Goal: Task Accomplishment & Management: Manage account settings

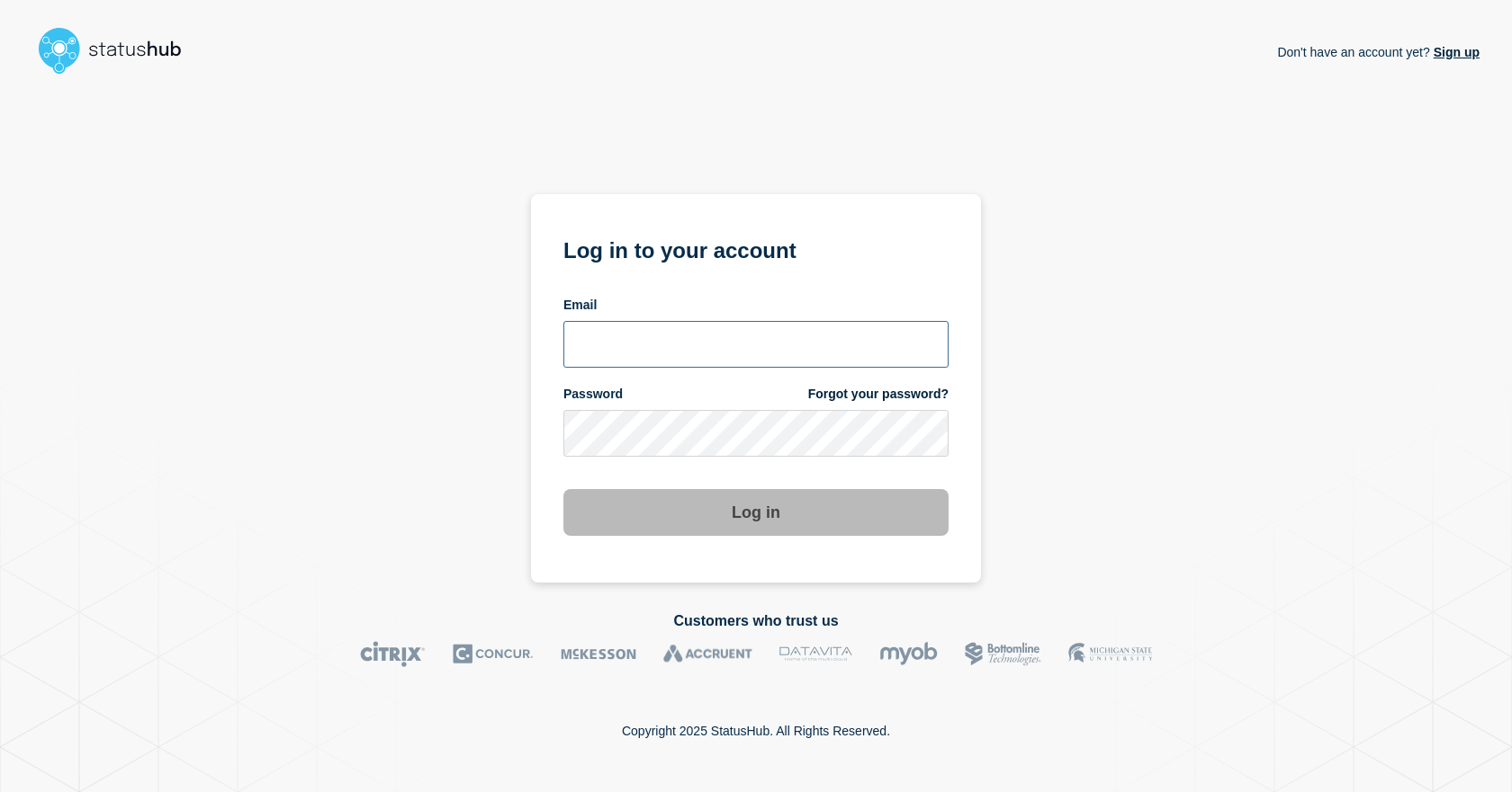
click at [621, 333] on input "email input" at bounding box center [756, 345] width 385 height 47
type input "[EMAIL_ADDRESS][DOMAIN_NAME]"
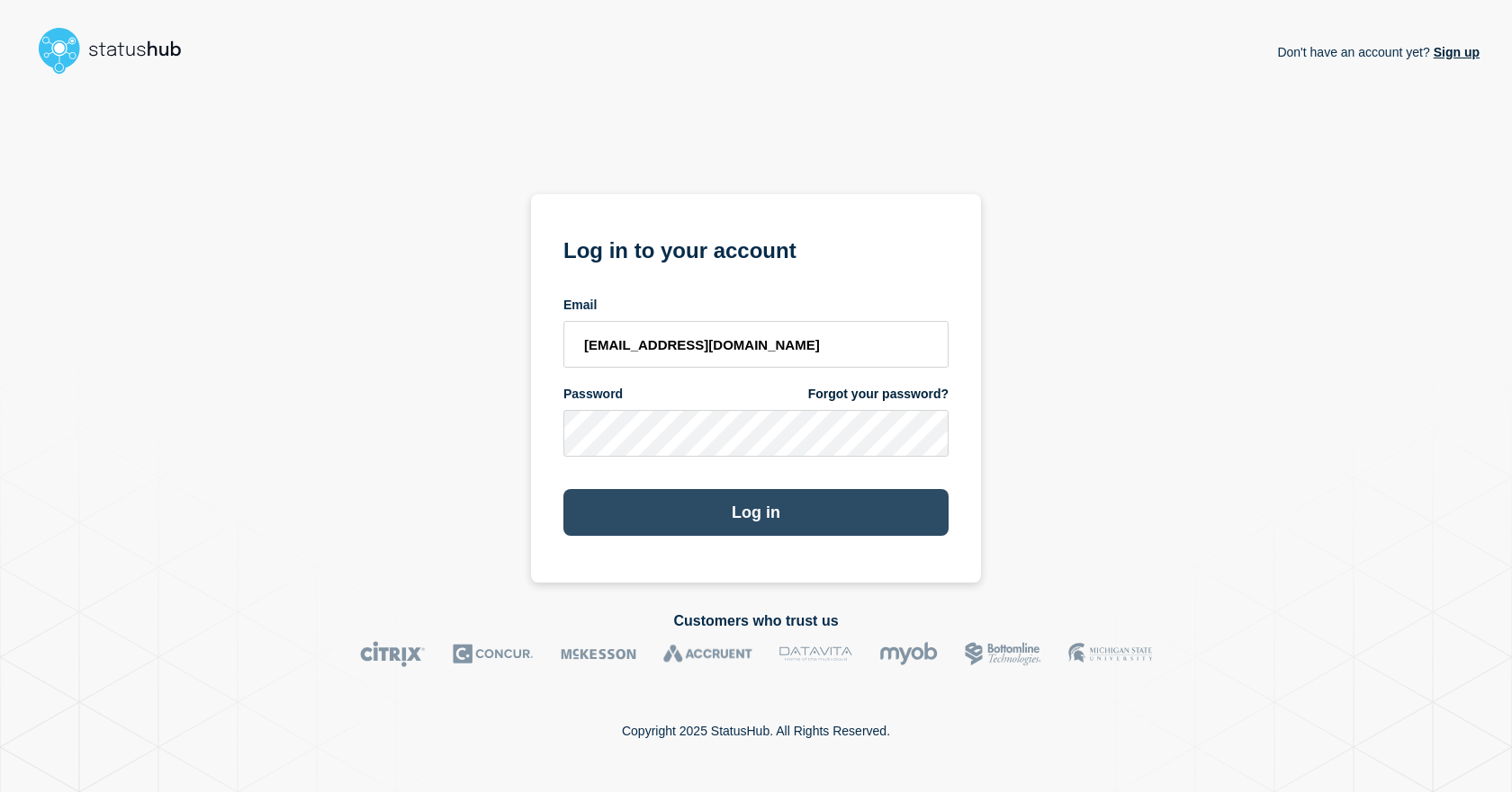
click at [588, 502] on button "Log in" at bounding box center [756, 513] width 385 height 47
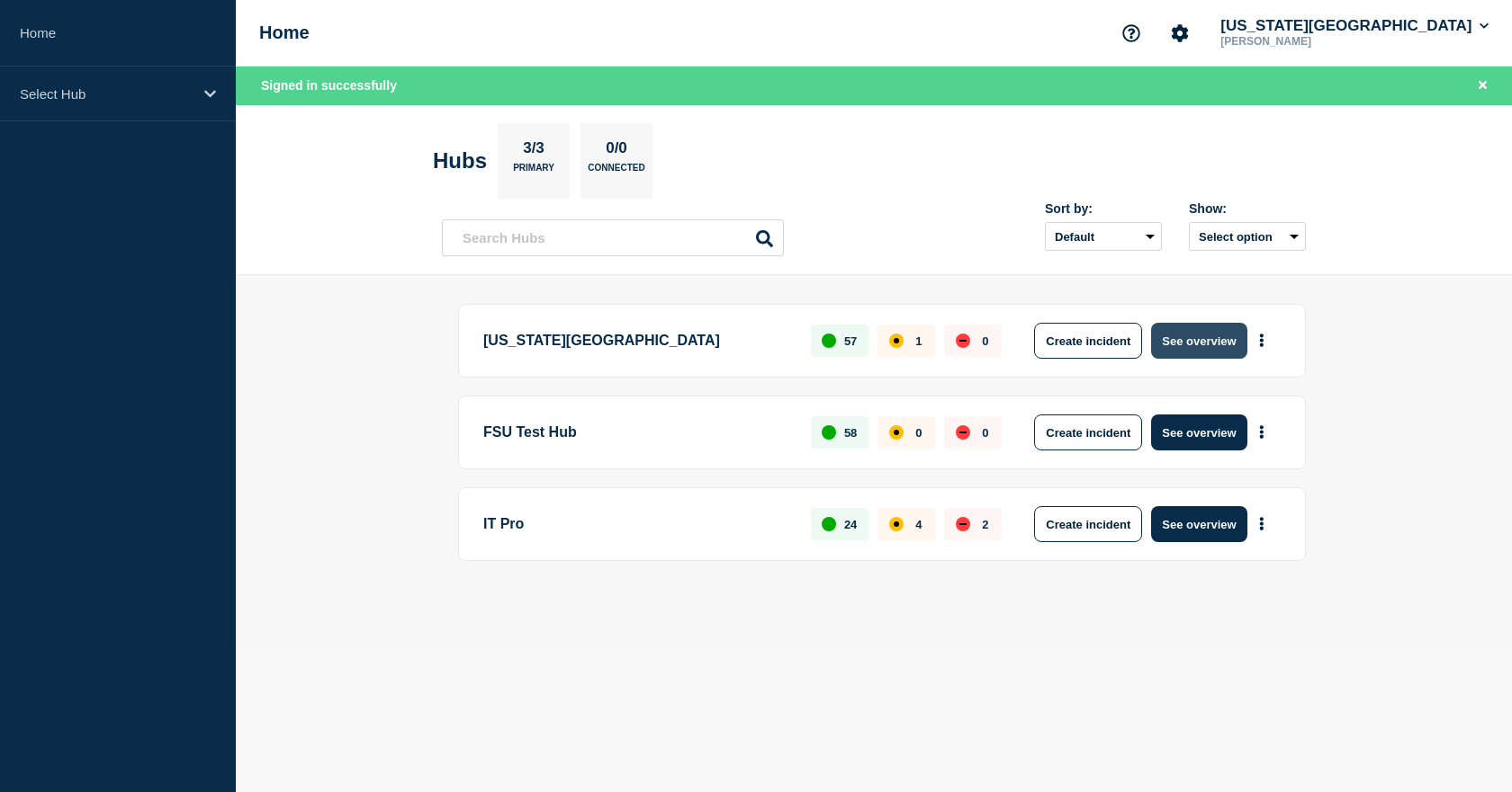
click at [1213, 350] on button "See overview" at bounding box center [1198, 341] width 95 height 36
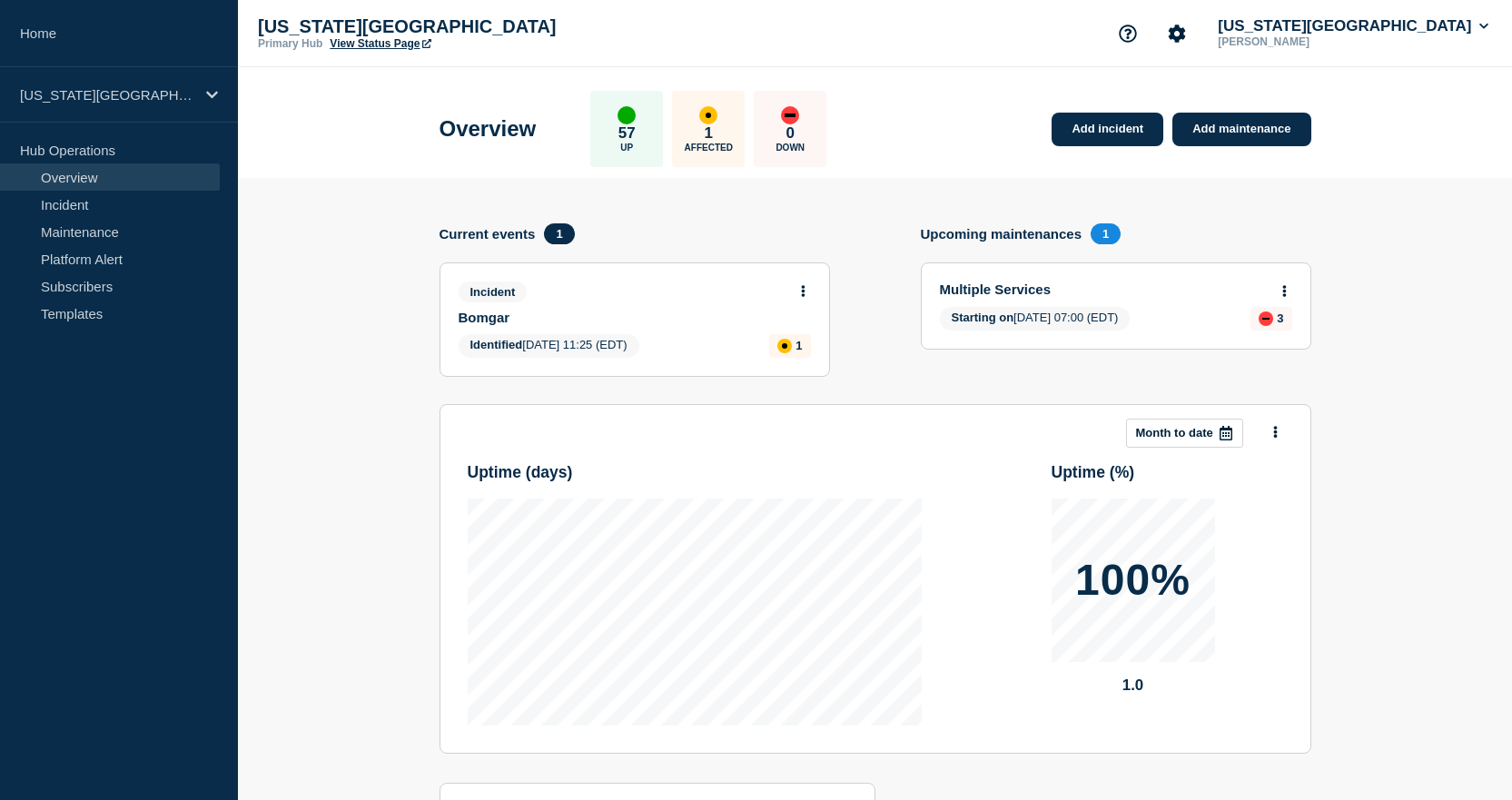
click at [355, 222] on section "Add incident Add maintenance Current events 1 Incident Bomgar Identified 2025-1…" at bounding box center [875, 569] width 1275 height 782
click at [903, 148] on div "Overview 57 Up 1 Affected 0 Down Add incident Add maintenance" at bounding box center [875, 123] width 913 height 111
click at [802, 287] on icon at bounding box center [803, 291] width 4 height 11
click at [798, 359] on link "Update incident" at bounding box center [803, 359] width 88 height 14
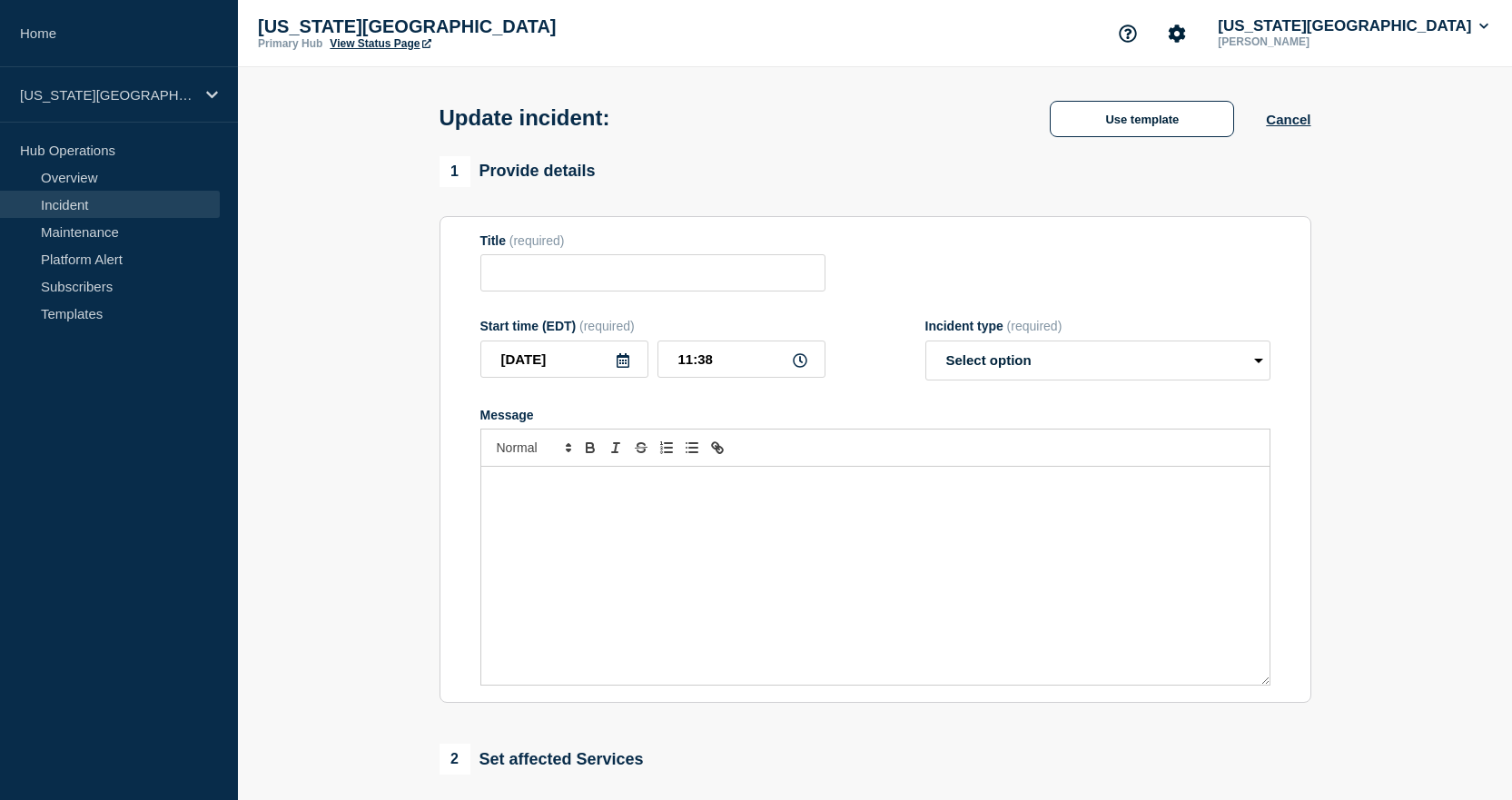
type input "Bomgar"
click at [592, 522] on div "Message" at bounding box center [875, 576] width 788 height 218
click at [1092, 112] on button "Use template" at bounding box center [1141, 119] width 184 height 36
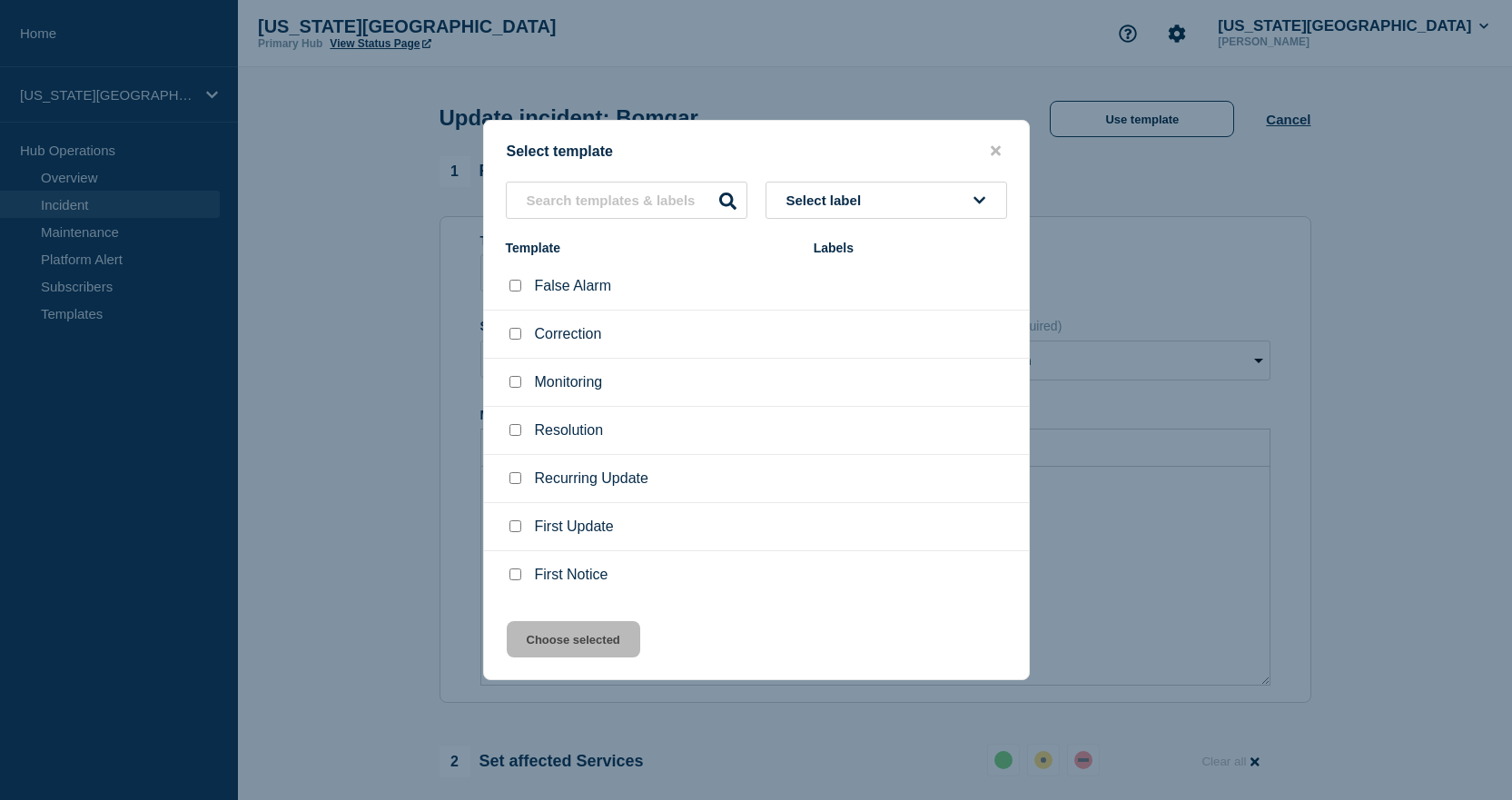
scroll to position [91, 0]
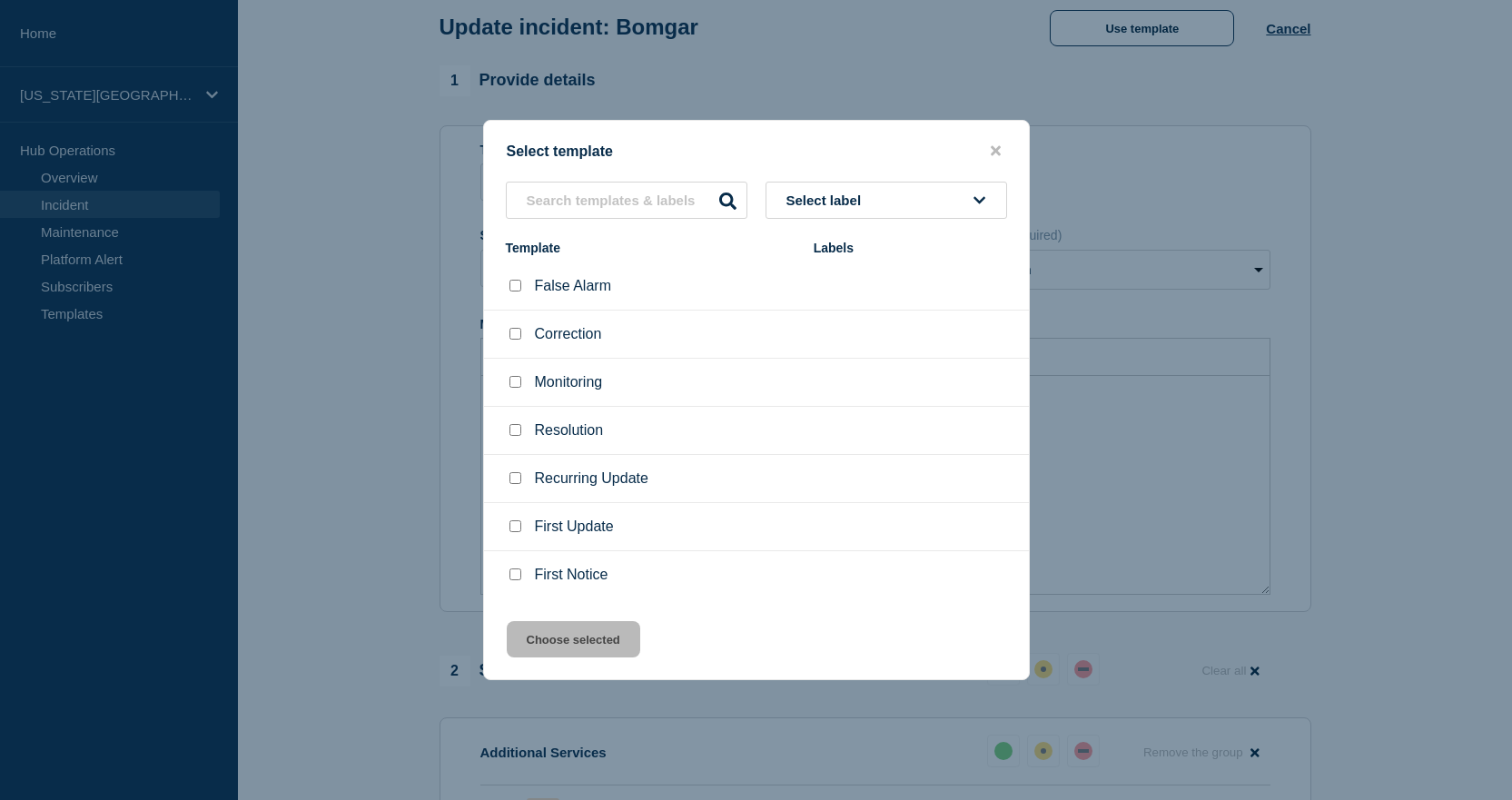
click at [516, 479] on input "Recurring Update checkbox" at bounding box center [515, 478] width 11 height 11
checkbox input "true"
click at [620, 652] on button "Choose selected" at bounding box center [574, 640] width 133 height 36
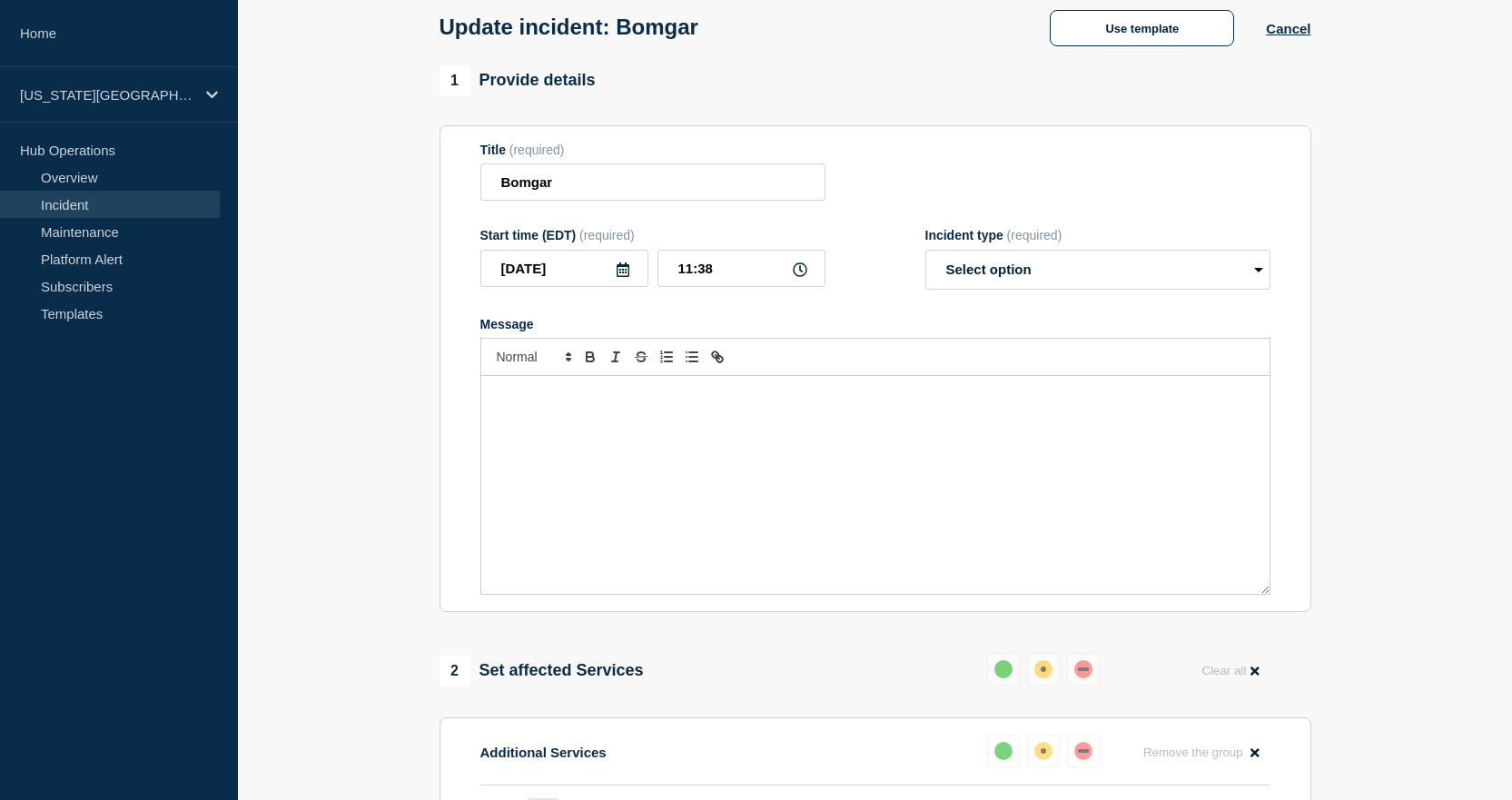
select select "identified"
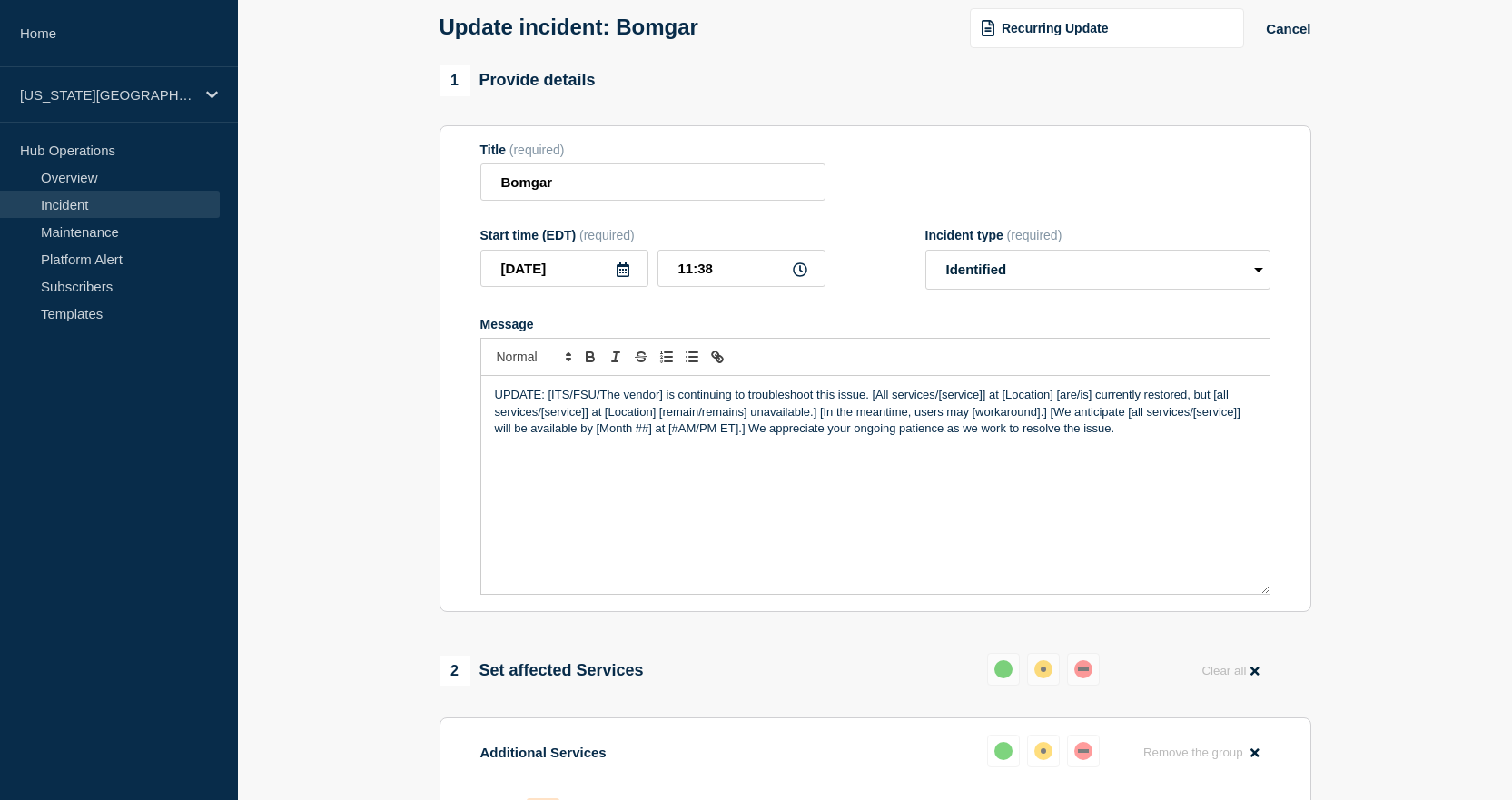
click at [551, 399] on p "UPDATE: [ITS/FSU/The vendor] is continuing to troubleshoot this issue. [All ser…" at bounding box center [875, 412] width 761 height 50
click at [552, 401] on p "UPDATE: [ITS/FSU/The vendor] is continuing to troubleshoot this issue. [All ser…" at bounding box center [875, 412] width 761 height 50
click at [767, 398] on p "UPDATE: ITS is continuing to troubleshoot this issue. [All services/[service]] …" at bounding box center [875, 412] width 761 height 50
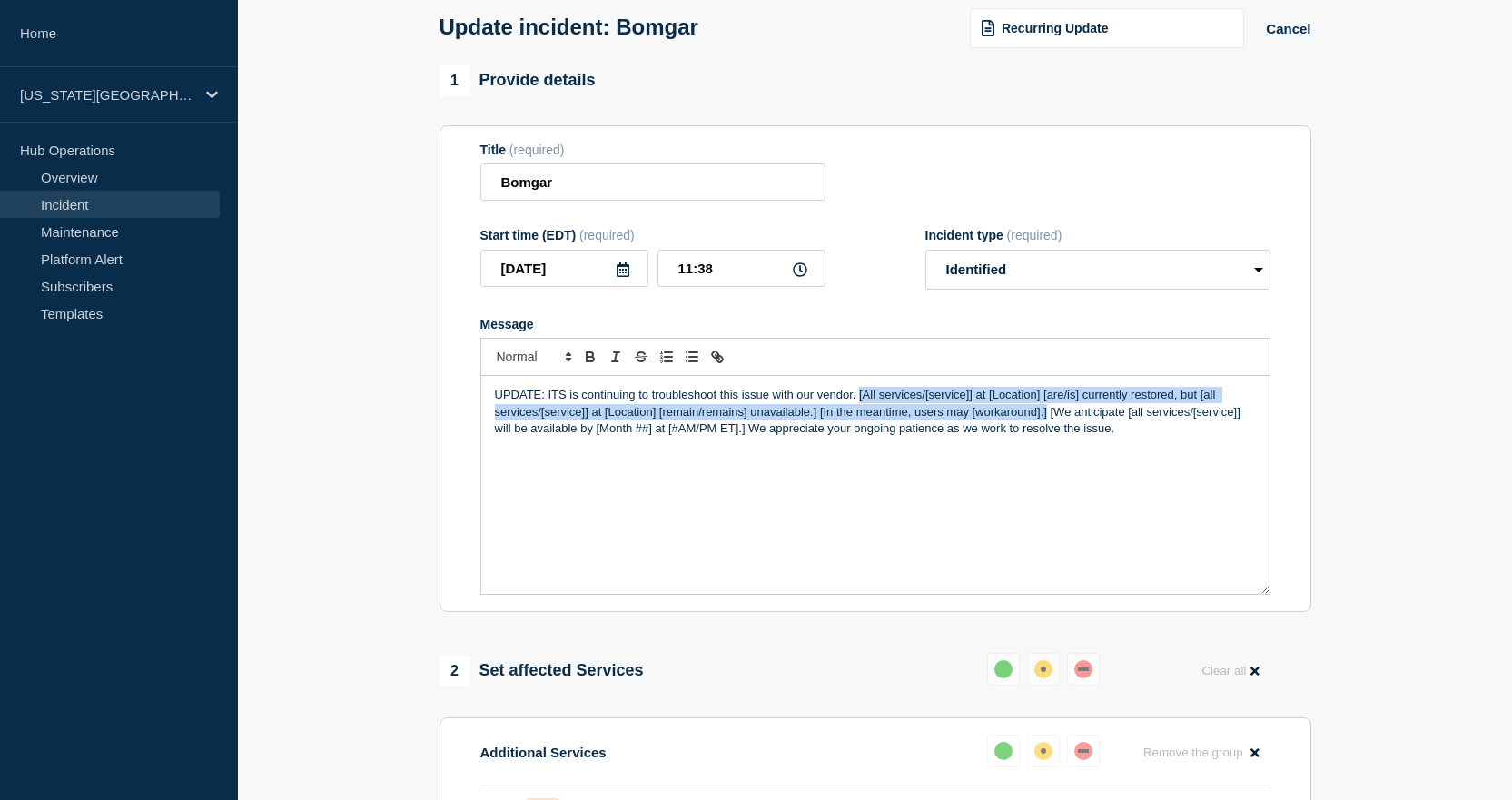
drag, startPoint x: 859, startPoint y: 398, endPoint x: 1047, endPoint y: 414, distance: 188.7
click at [1047, 414] on p "UPDATE: ITS is continuing to troubleshoot this issue with our vendor. [All serv…" at bounding box center [875, 412] width 761 height 50
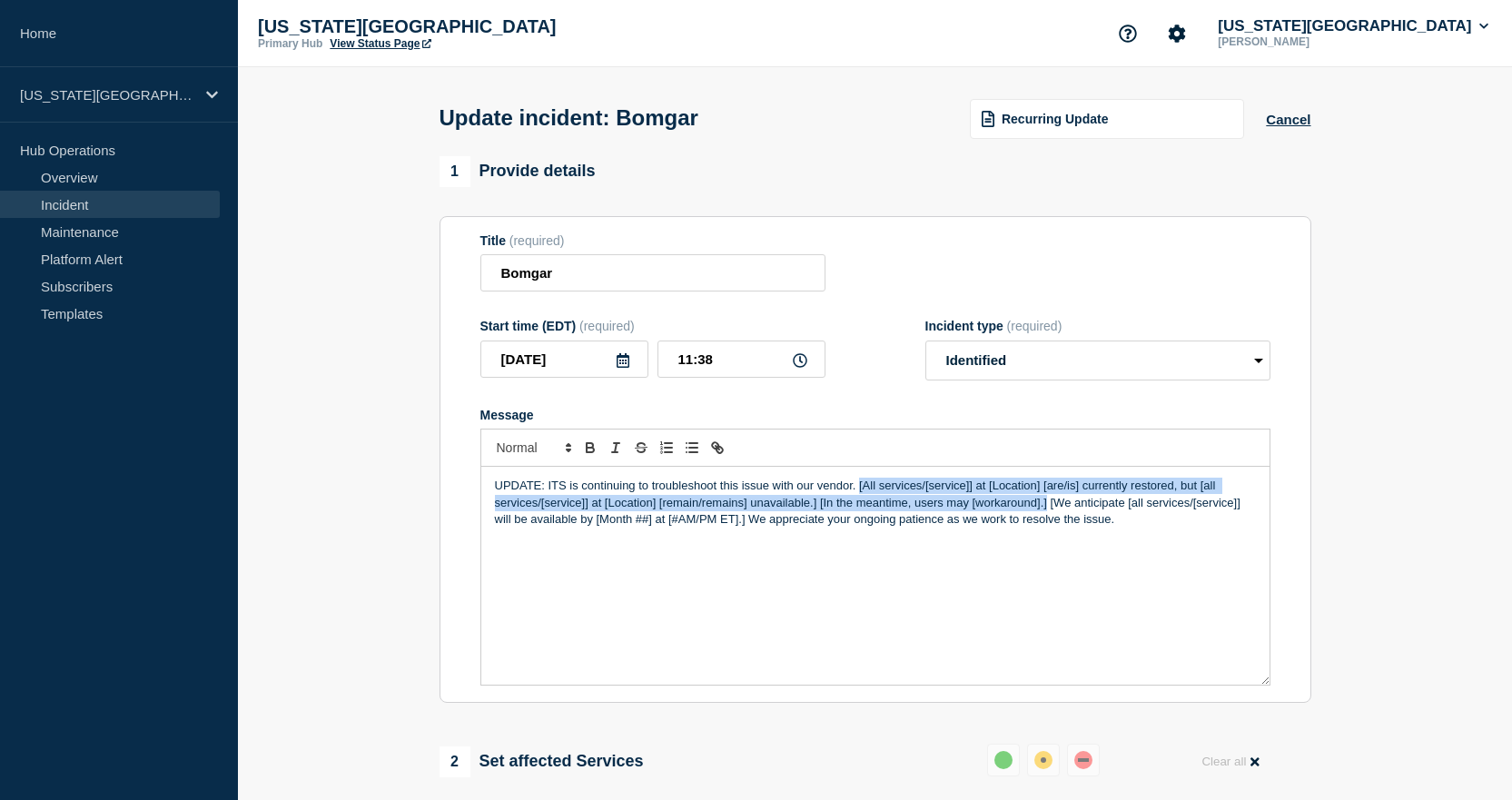
click at [357, 42] on link "View Status Page" at bounding box center [380, 43] width 101 height 12
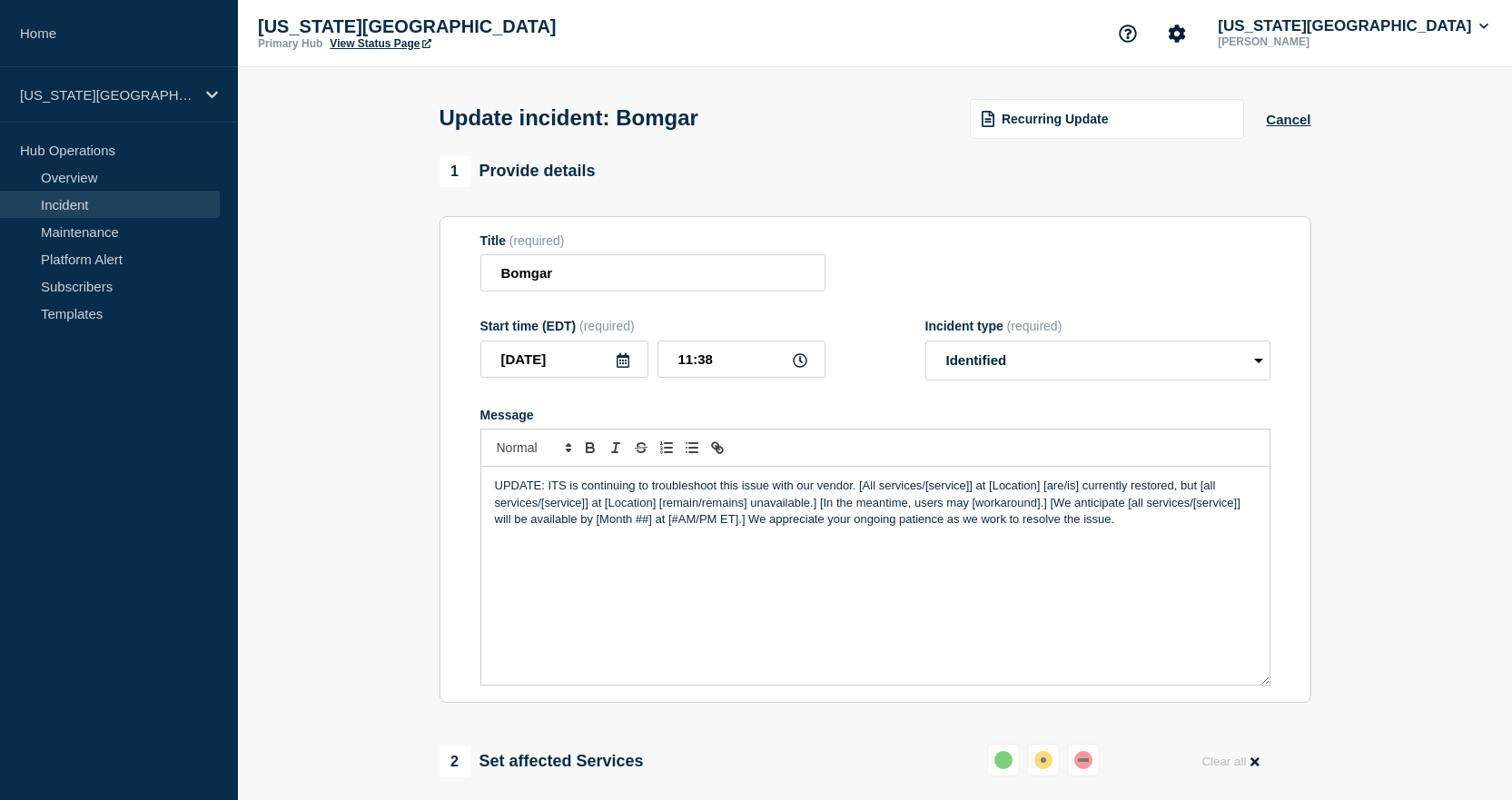
click at [562, 489] on p "UPDATE: ITS is continuing to troubleshoot this issue with our vendor. [All serv…" at bounding box center [875, 503] width 761 height 50
drag, startPoint x: 859, startPoint y: 489, endPoint x: 930, endPoint y: 492, distance: 71.1
click at [930, 492] on p "UPDATE: ITS is continuing to troubleshoot this issue with our vendor. [All serv…" at bounding box center [875, 503] width 761 height 50
drag, startPoint x: 979, startPoint y: 488, endPoint x: 1050, endPoint y: 491, distance: 71.1
click at [1050, 491] on p "UPDATE: ITS is continuing to troubleshoot this issue with our vendor. Bomgar re…" at bounding box center [875, 503] width 761 height 50
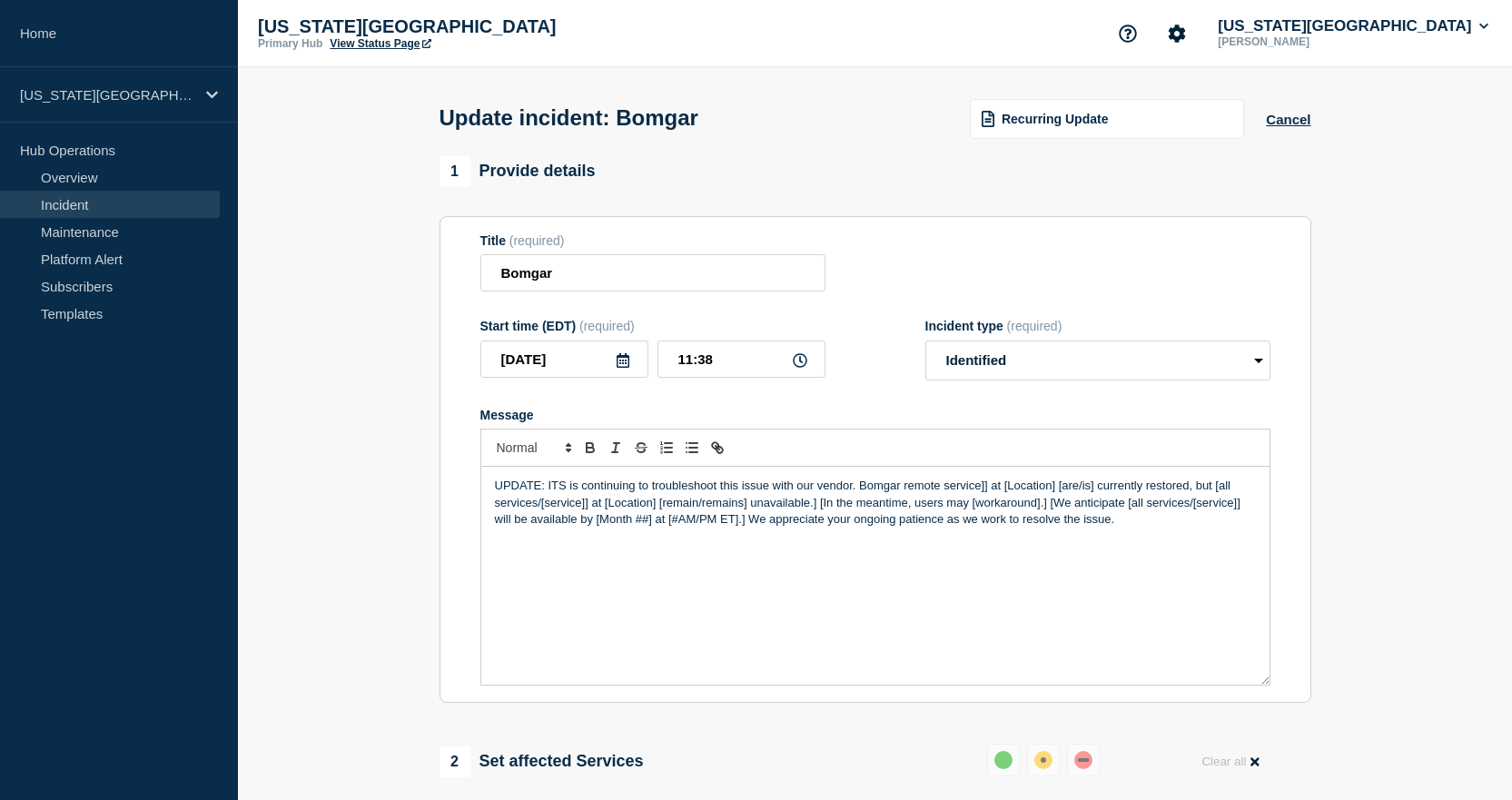
click at [385, 51] on div "Florida State University Primary Hub View Status Page Florida State University …" at bounding box center [875, 33] width 1275 height 68
click at [383, 47] on link "View Status Page" at bounding box center [380, 43] width 101 height 12
drag, startPoint x: 980, startPoint y: 490, endPoint x: 1186, endPoint y: 490, distance: 206.0
click at [1186, 490] on p "UPDATE: ITS is continuing to troubleshoot this issue with our vendor. Bomgar re…" at bounding box center [875, 503] width 761 height 50
click at [766, 488] on p "UPDATE: ITS is continuing to troubleshoot this issue with our vendor. Bomgar re…" at bounding box center [875, 503] width 761 height 50
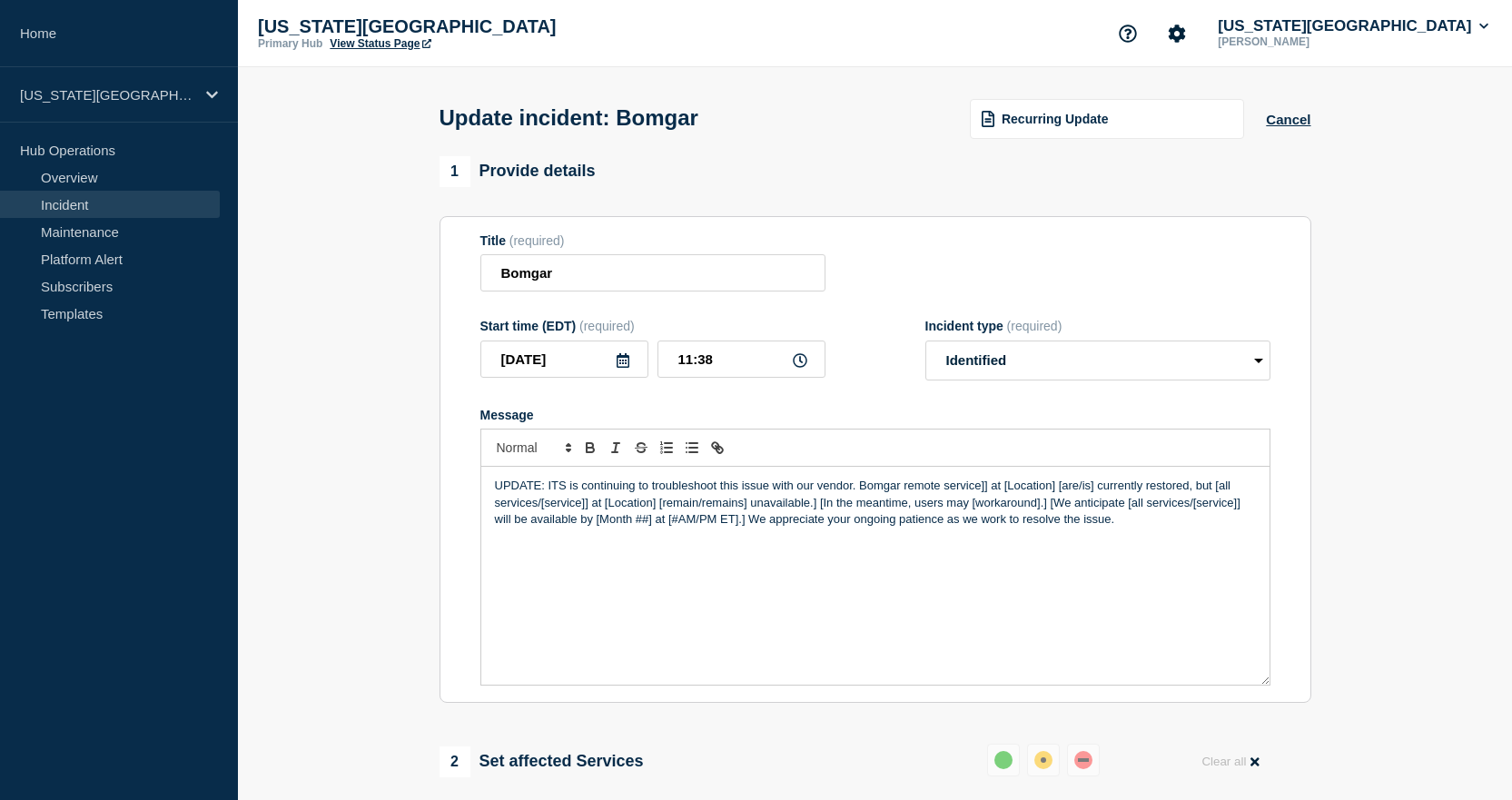
click at [382, 43] on link "View Status Page" at bounding box center [380, 43] width 101 height 12
drag, startPoint x: 979, startPoint y: 488, endPoint x: 702, endPoint y: 509, distance: 277.8
click at [702, 509] on p "UPDATE: ITS is continuing to troubleshoot this issue with our vendor. Bomgar re…" at bounding box center [875, 503] width 761 height 50
click at [1029, 488] on p "UPDATE: ITS is continuing to troubleshoot this issue with our vendor. Bomgar re…" at bounding box center [875, 503] width 761 height 50
click at [1144, 490] on p "UPDATE: ITS is continuing to troubleshoot this issue with our vendor. Bomgar re…" at bounding box center [875, 503] width 761 height 50
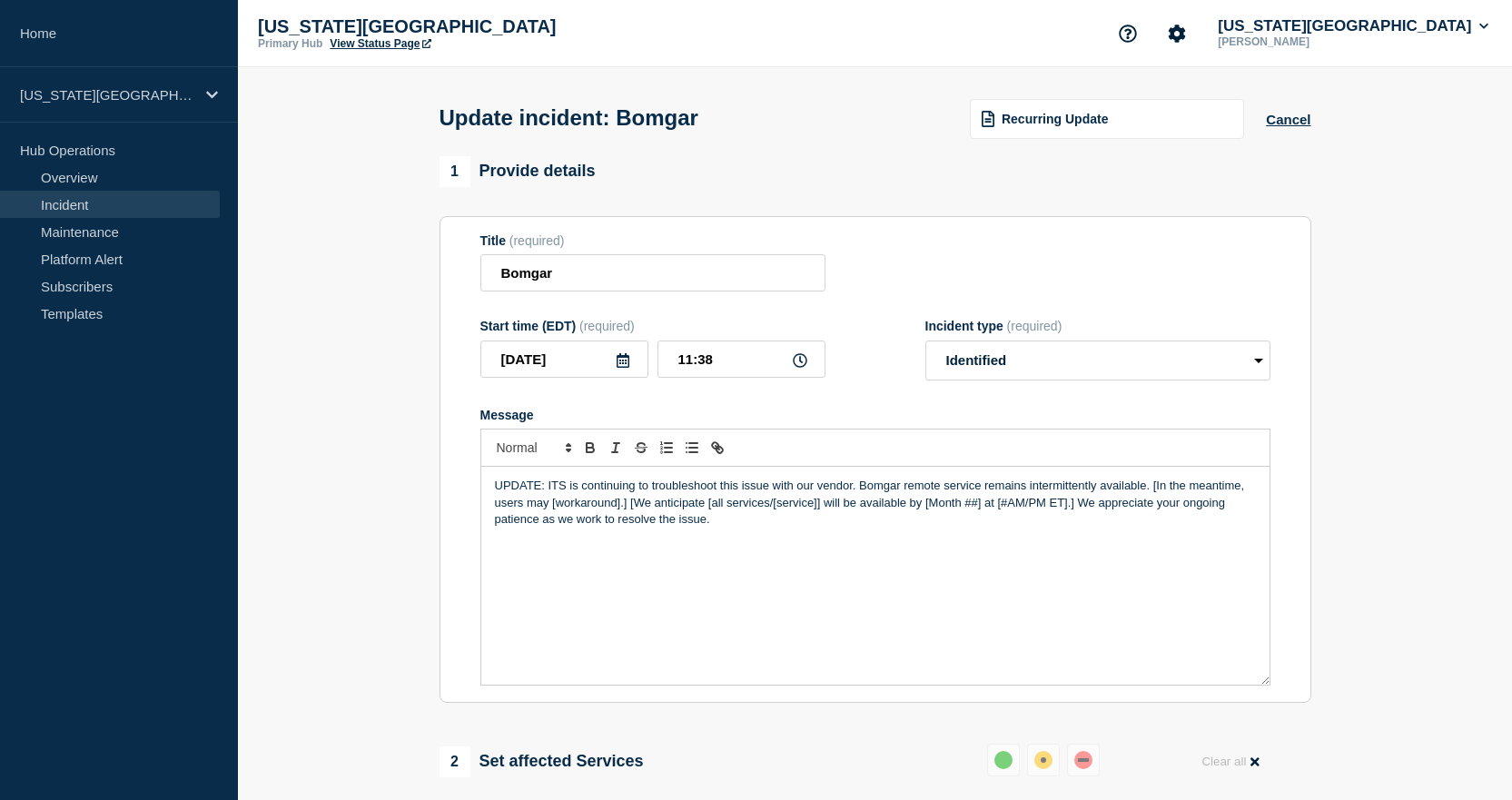
click at [1158, 490] on p "UPDATE: ITS is continuing to troubleshoot this issue with our vendor. Bomgar re…" at bounding box center [875, 503] width 761 height 50
drag, startPoint x: 495, startPoint y: 510, endPoint x: 621, endPoint y: 507, distance: 126.0
click at [621, 507] on p "UPDATE: ITS is continuing to troubleshoot this issue with our vendor. Bomgar re…" at bounding box center [875, 503] width 761 height 50
click at [500, 503] on p "UPDATE: ITS is continuing to troubleshoot this issue with our vendor. Bomgar re…" at bounding box center [875, 503] width 761 height 50
drag, startPoint x: 548, startPoint y: 506, endPoint x: 561, endPoint y: 503, distance: 13.3
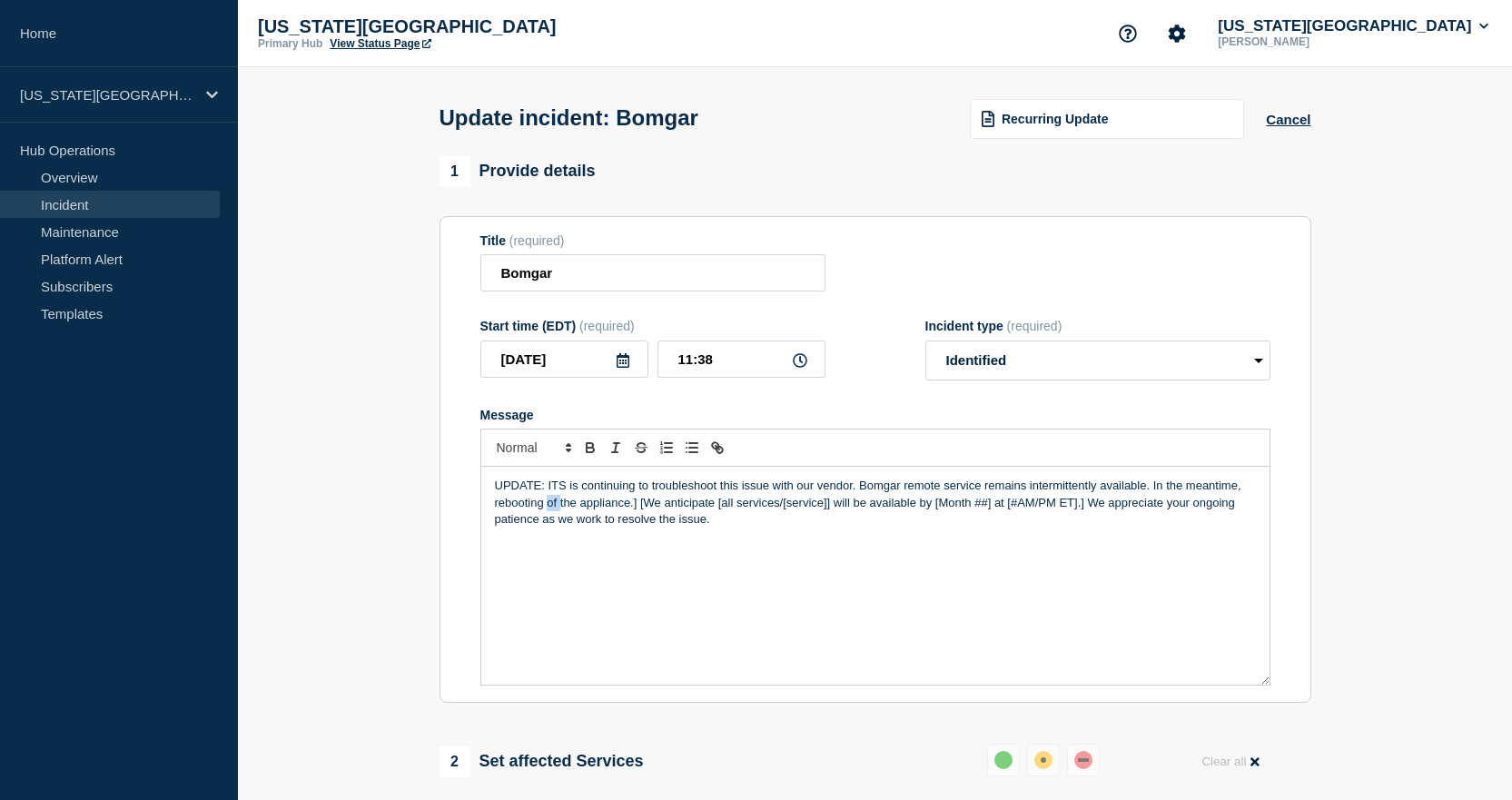
click at [561, 503] on p "UPDATE: ITS is continuing to troubleshoot this issue with our vendor. Bomgar re…" at bounding box center [875, 503] width 761 height 50
click at [1154, 485] on p "UPDATE: ITS is continuing to troubleshoot this issue with our vendor. Bomgar re…" at bounding box center [875, 503] width 761 height 50
click at [521, 505] on p "UPDATE: ITS is continuing to troubleshoot this issue with our vendor. Bomgar re…" at bounding box center [875, 503] width 761 height 50
click at [900, 507] on p "UPDATE: ITS is continuing to troubleshoot this issue with our vendor. Bomgar re…" at bounding box center [875, 503] width 761 height 50
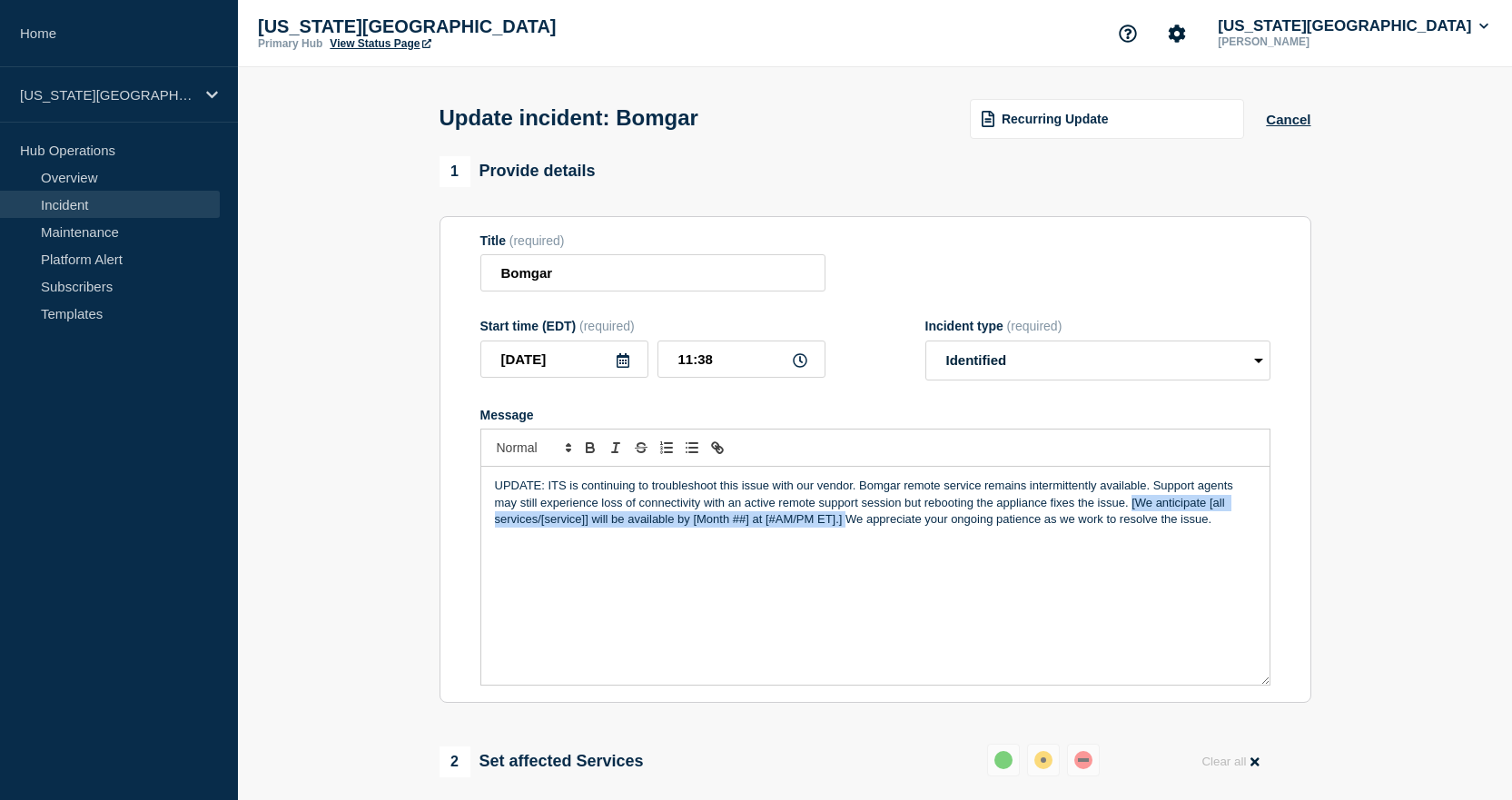
drag, startPoint x: 1131, startPoint y: 504, endPoint x: 847, endPoint y: 529, distance: 285.1
click at [847, 528] on p "UPDATE: ITS is continuing to troubleshoot this issue with our vendor. Bomgar re…" at bounding box center [875, 503] width 761 height 50
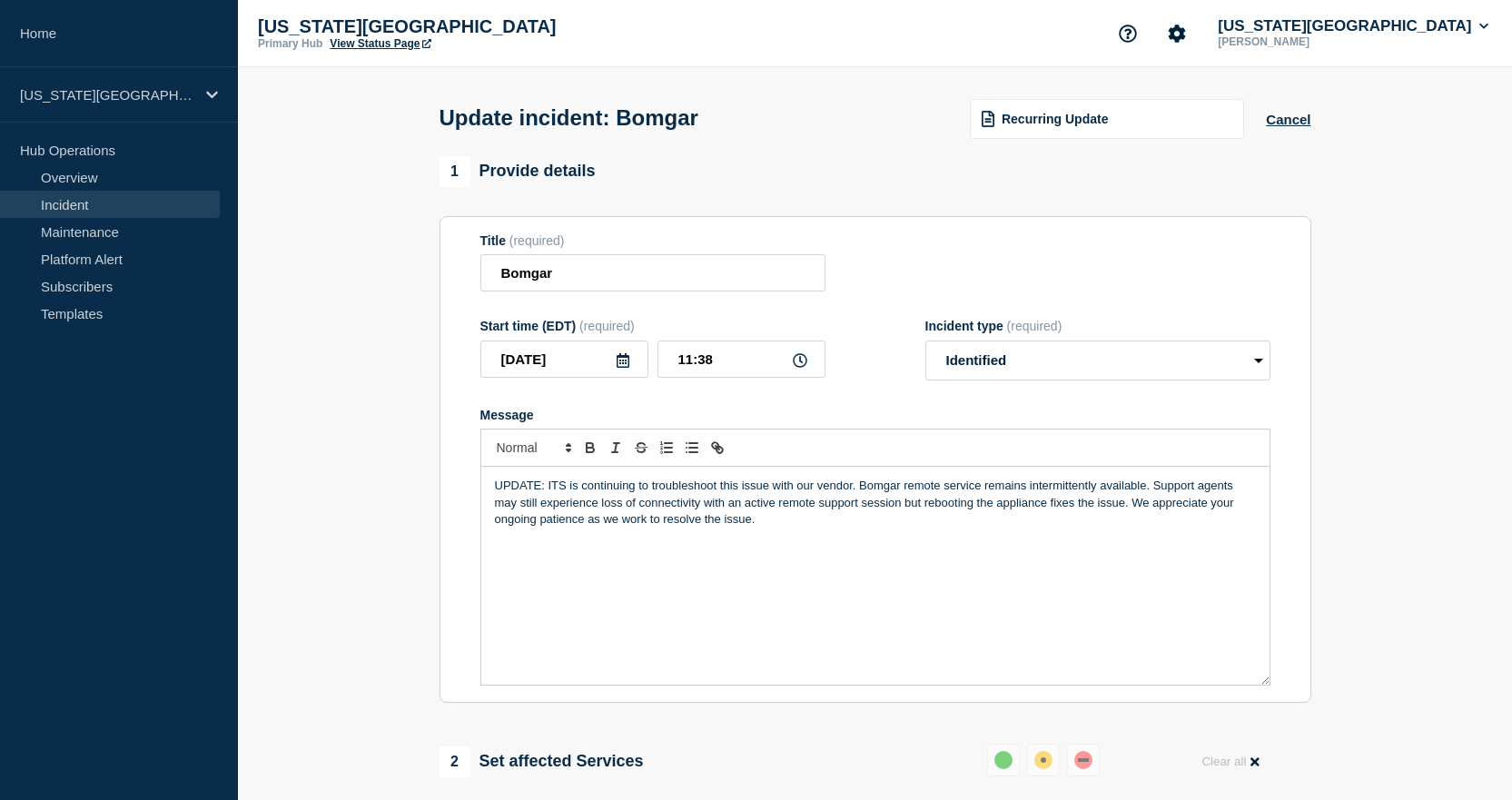
click at [561, 509] on p "UPDATE: ITS is continuing to troubleshoot this issue with our vendor. Bomgar re…" at bounding box center [875, 503] width 761 height 50
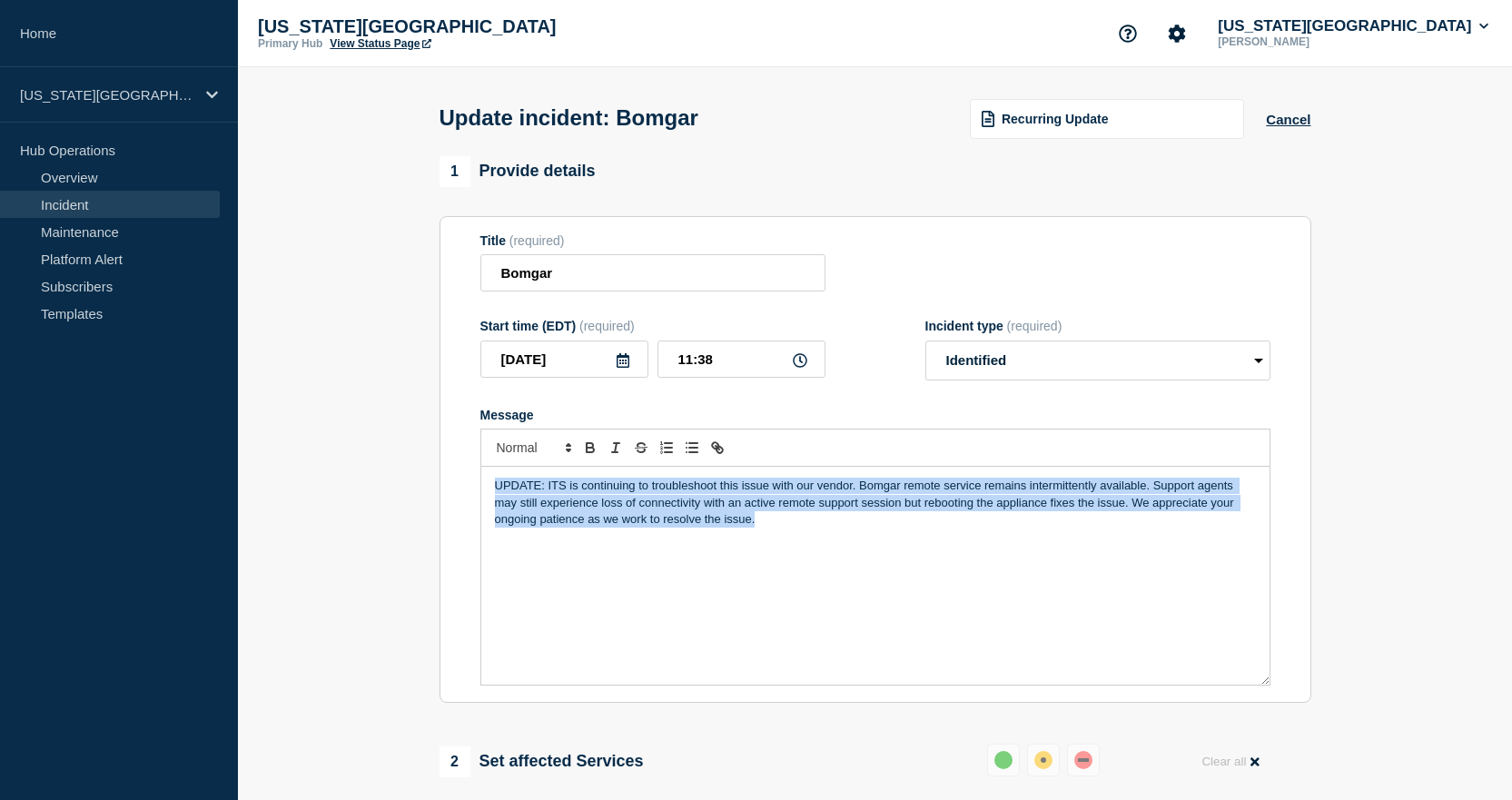
drag, startPoint x: 765, startPoint y: 529, endPoint x: 407, endPoint y: 484, distance: 360.8
copy p "UPDATE: ITS is continuing to troubleshoot this issue with our vendor. Bomgar re…"
click at [830, 547] on div "UPDATE: ITS is continuing to troubleshoot this issue with our vendor. Bomgar re…" at bounding box center [875, 576] width 788 height 218
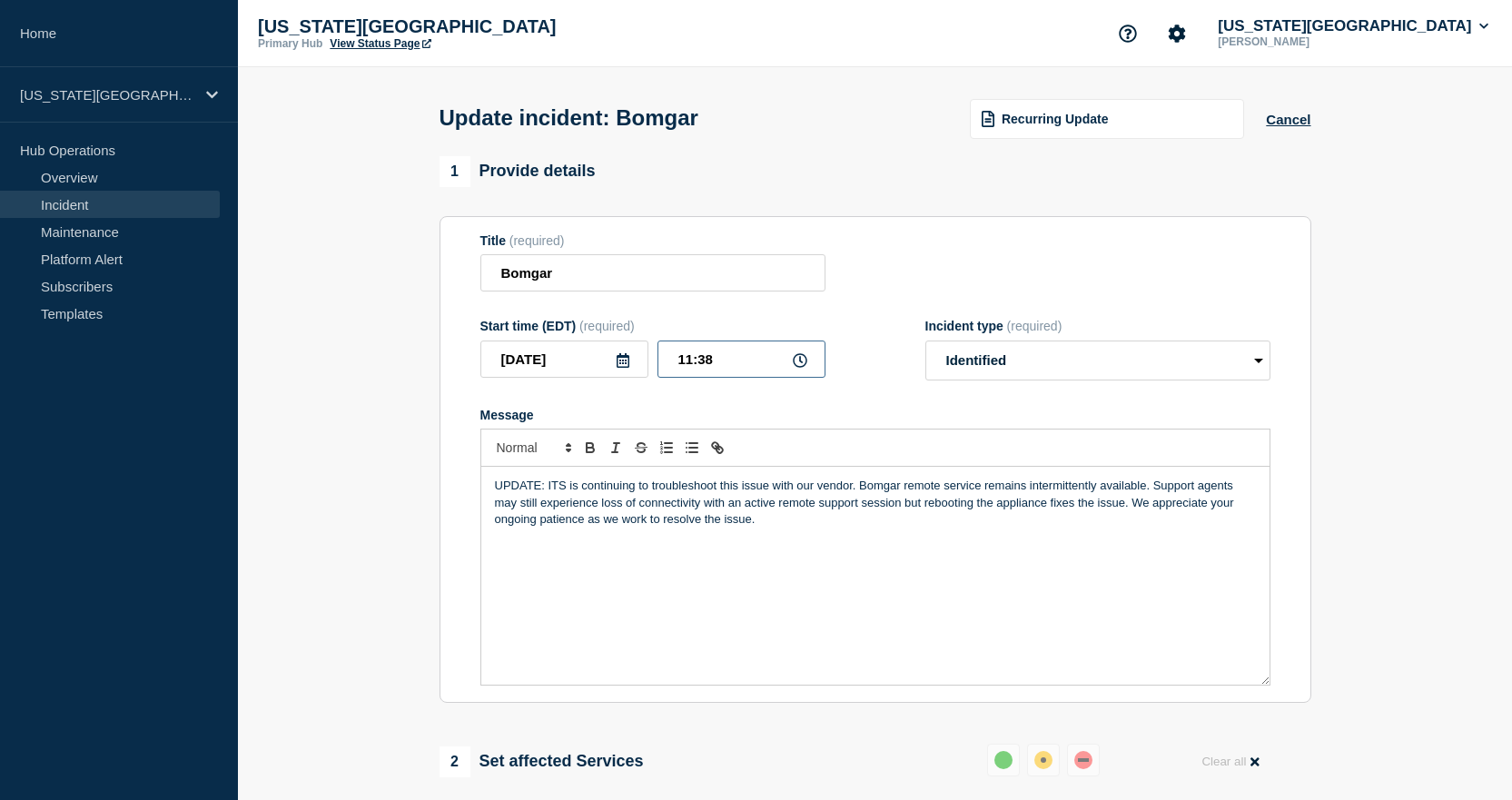
drag, startPoint x: 723, startPoint y: 361, endPoint x: 698, endPoint y: 375, distance: 28.7
click at [698, 375] on input "11:38" at bounding box center [742, 359] width 168 height 37
type input "11:55"
click at [684, 556] on div "UPDATE: ITS is continuing to troubleshoot this issue with our vendor. Bomgar re…" at bounding box center [875, 576] width 788 height 218
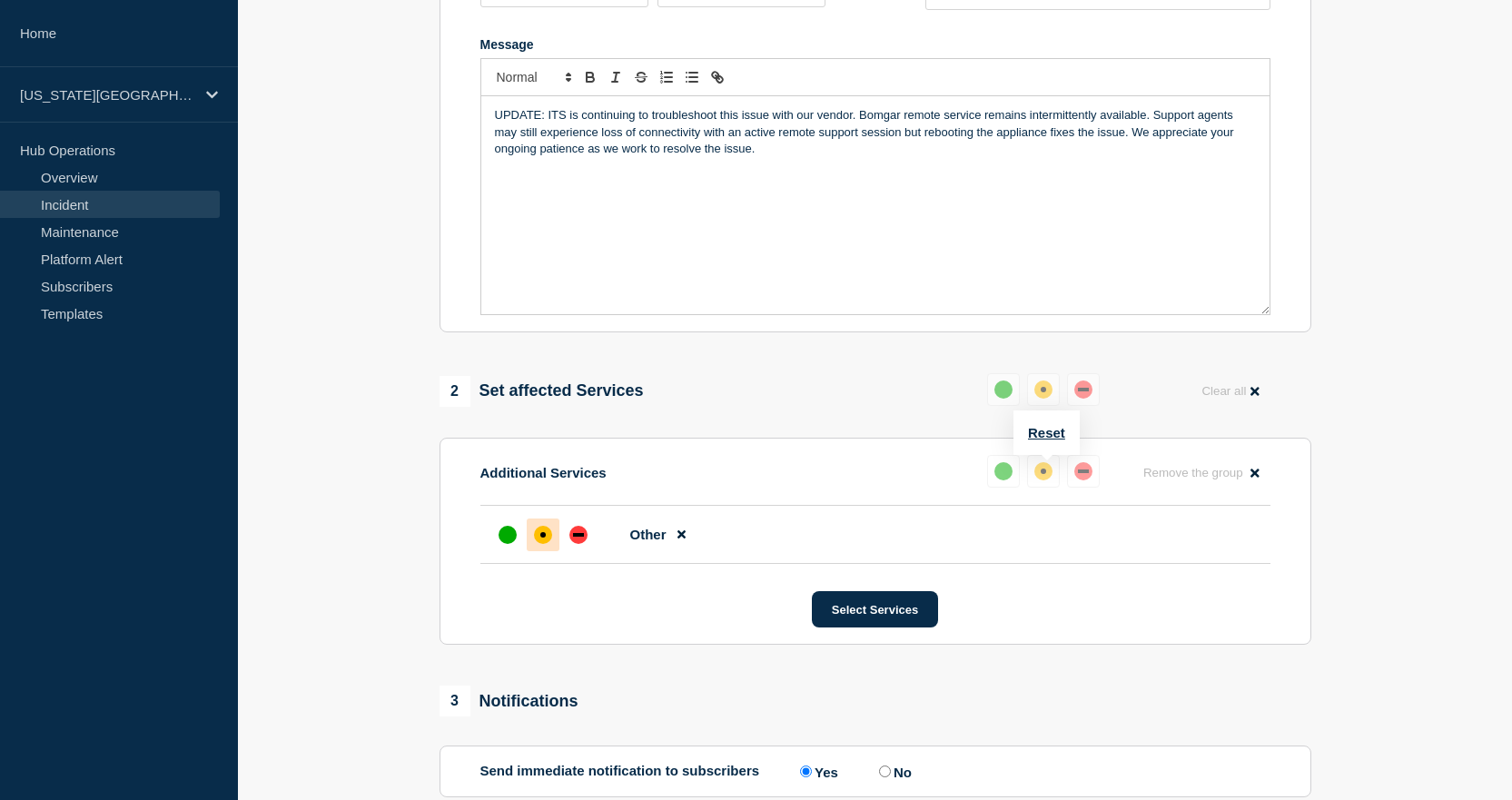
scroll to position [734, 0]
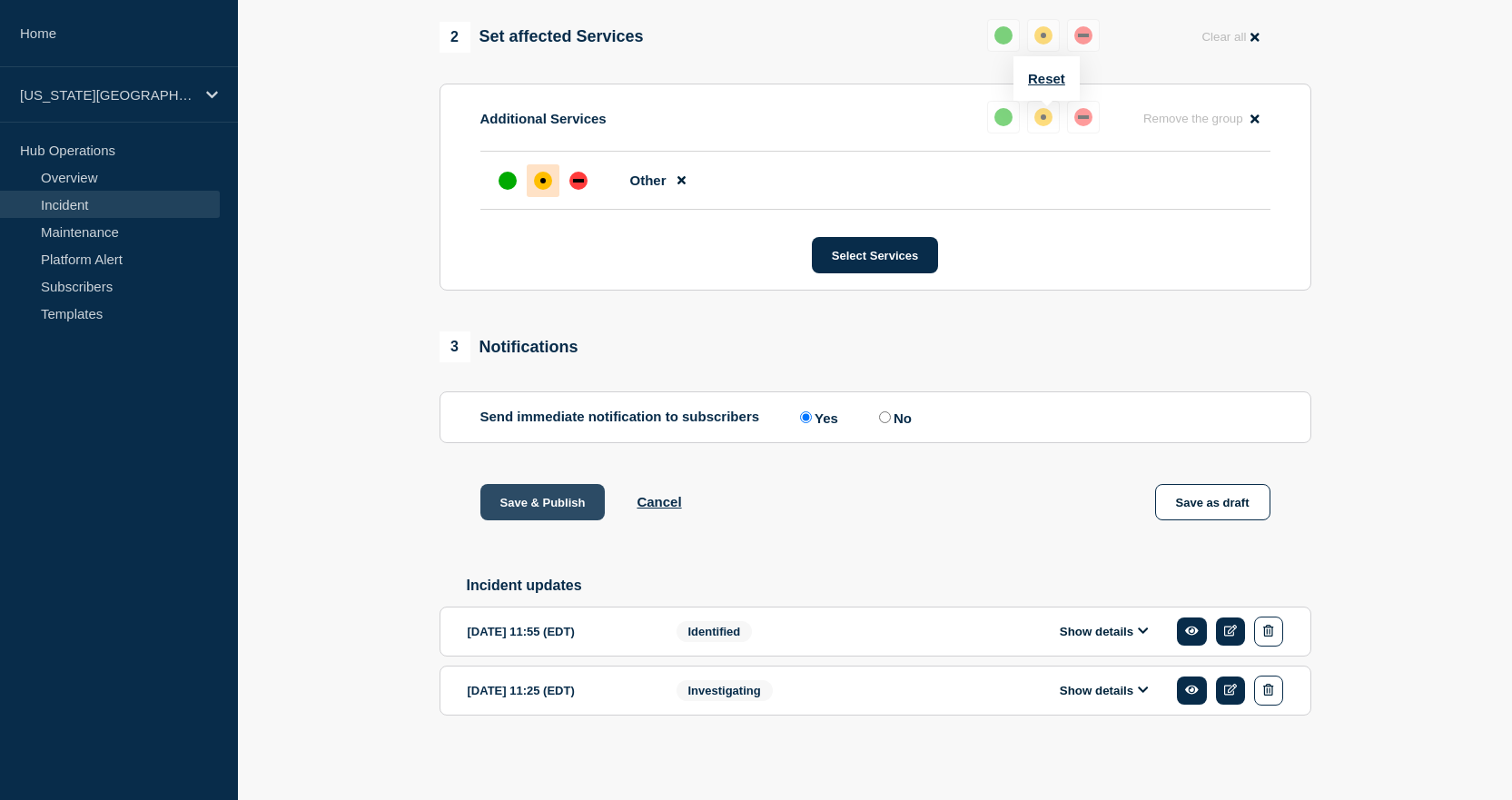
click at [544, 502] on button "Save & Publish" at bounding box center [542, 503] width 125 height 36
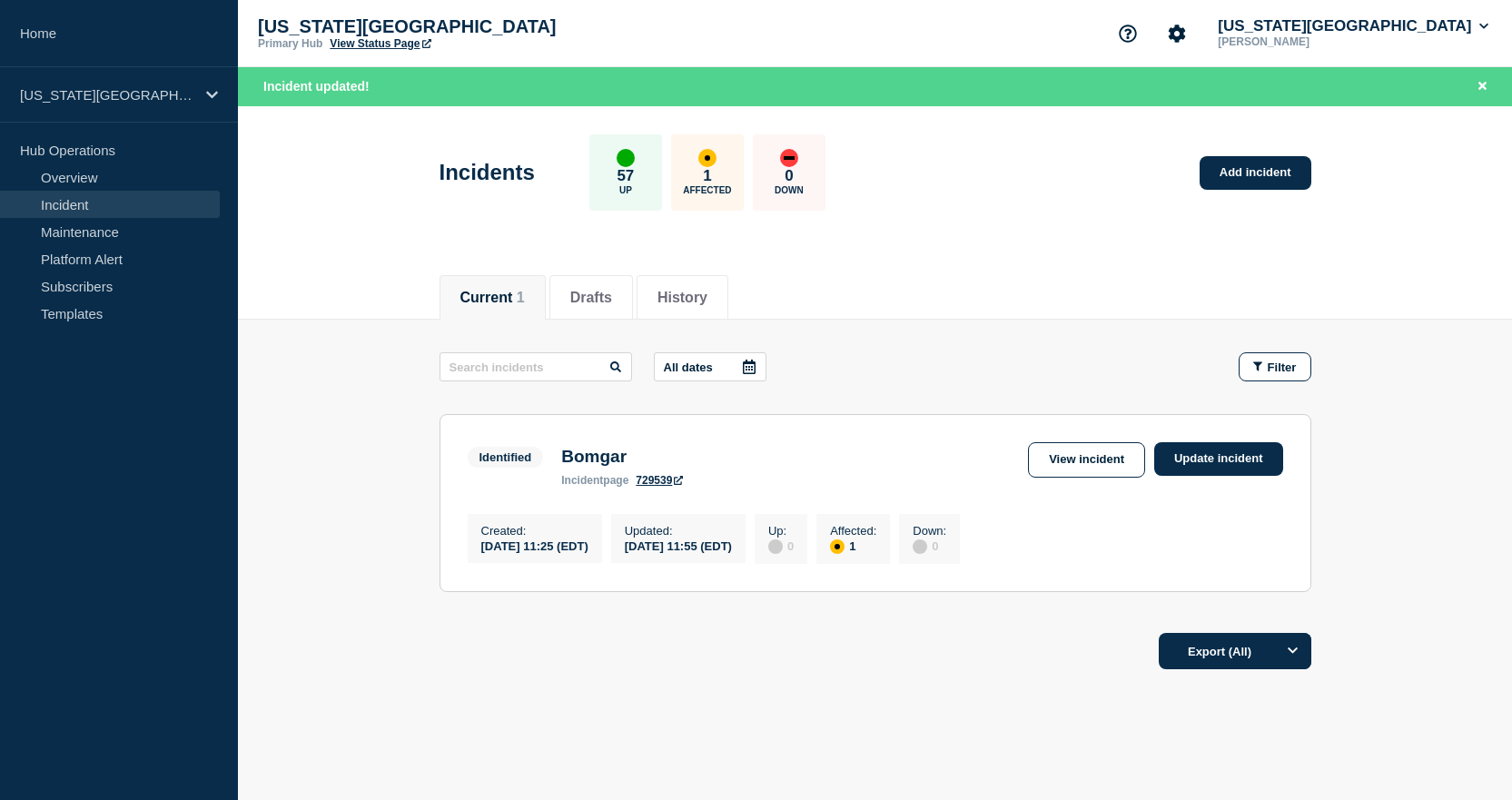
click at [405, 39] on link "View Status Page" at bounding box center [380, 43] width 101 height 12
click at [1320, 20] on button "Florida State University" at bounding box center [1354, 26] width 278 height 18
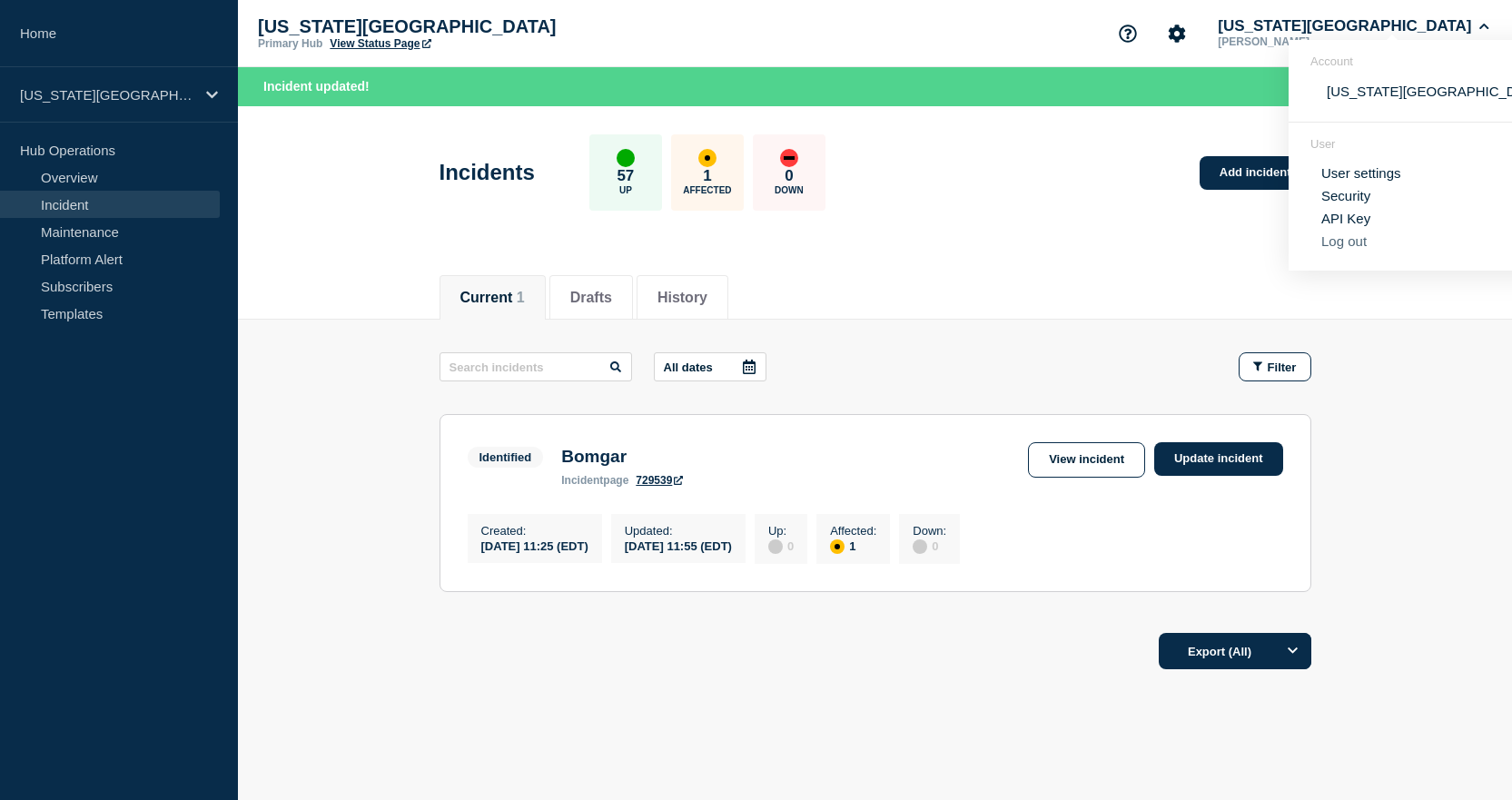
click at [1346, 248] on button "Log out" at bounding box center [1344, 241] width 46 height 15
